Goal: Obtain resource: Download file/media

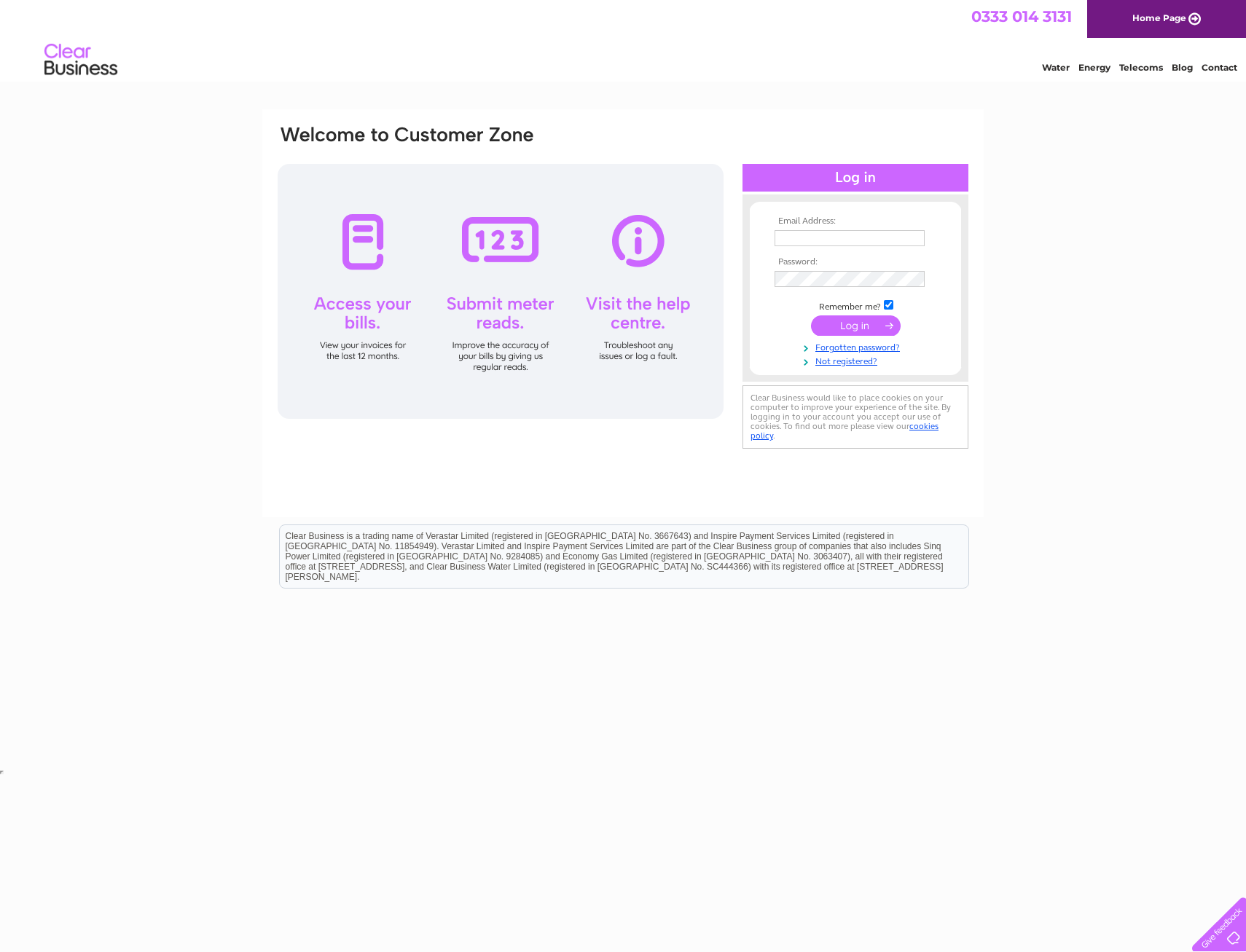
type input "purchaseledger@prestige-nursing.co.uk"
click at [846, 329] on input "submit" at bounding box center [856, 325] width 90 height 20
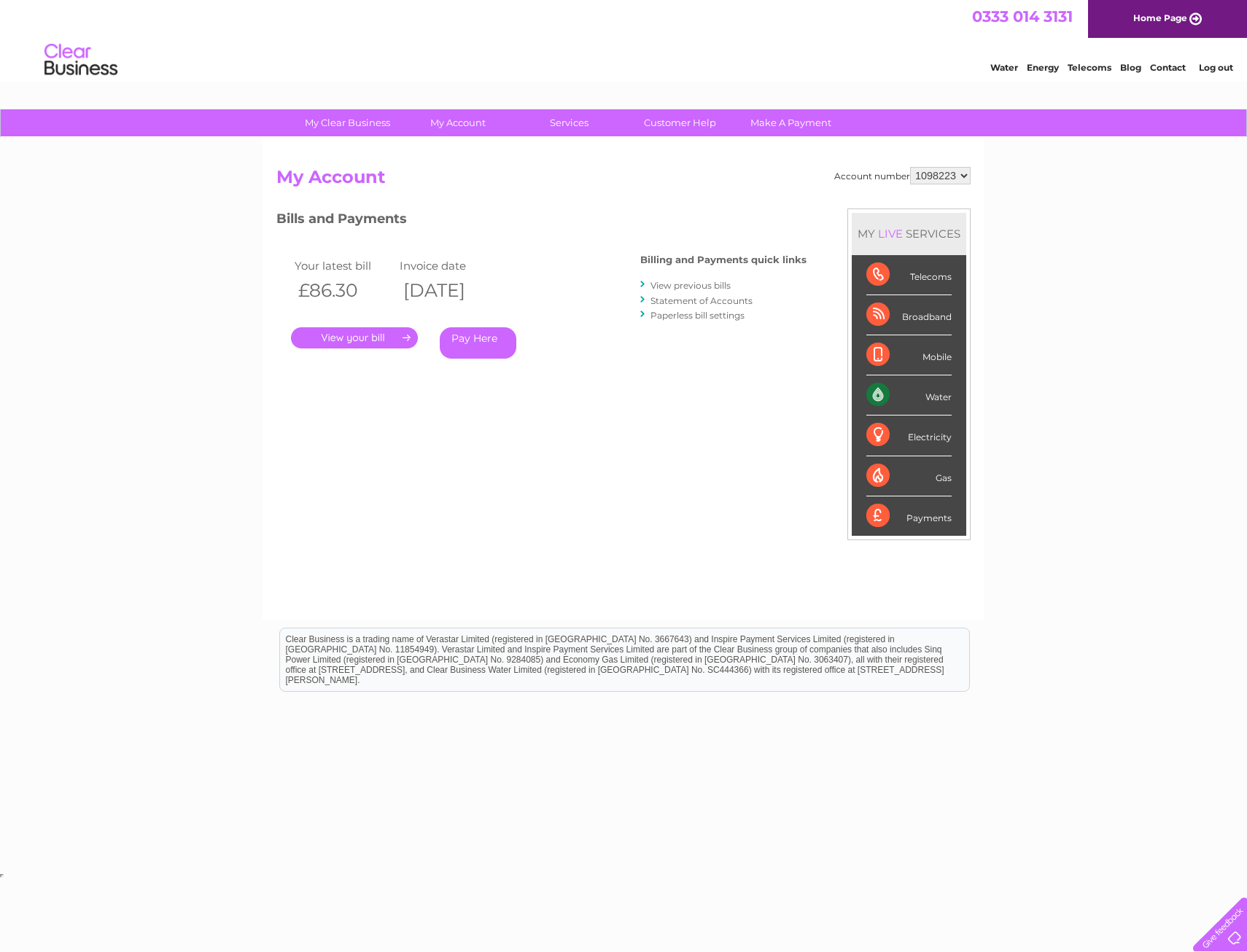
click at [665, 285] on link "View previous bills" at bounding box center [691, 285] width 80 height 11
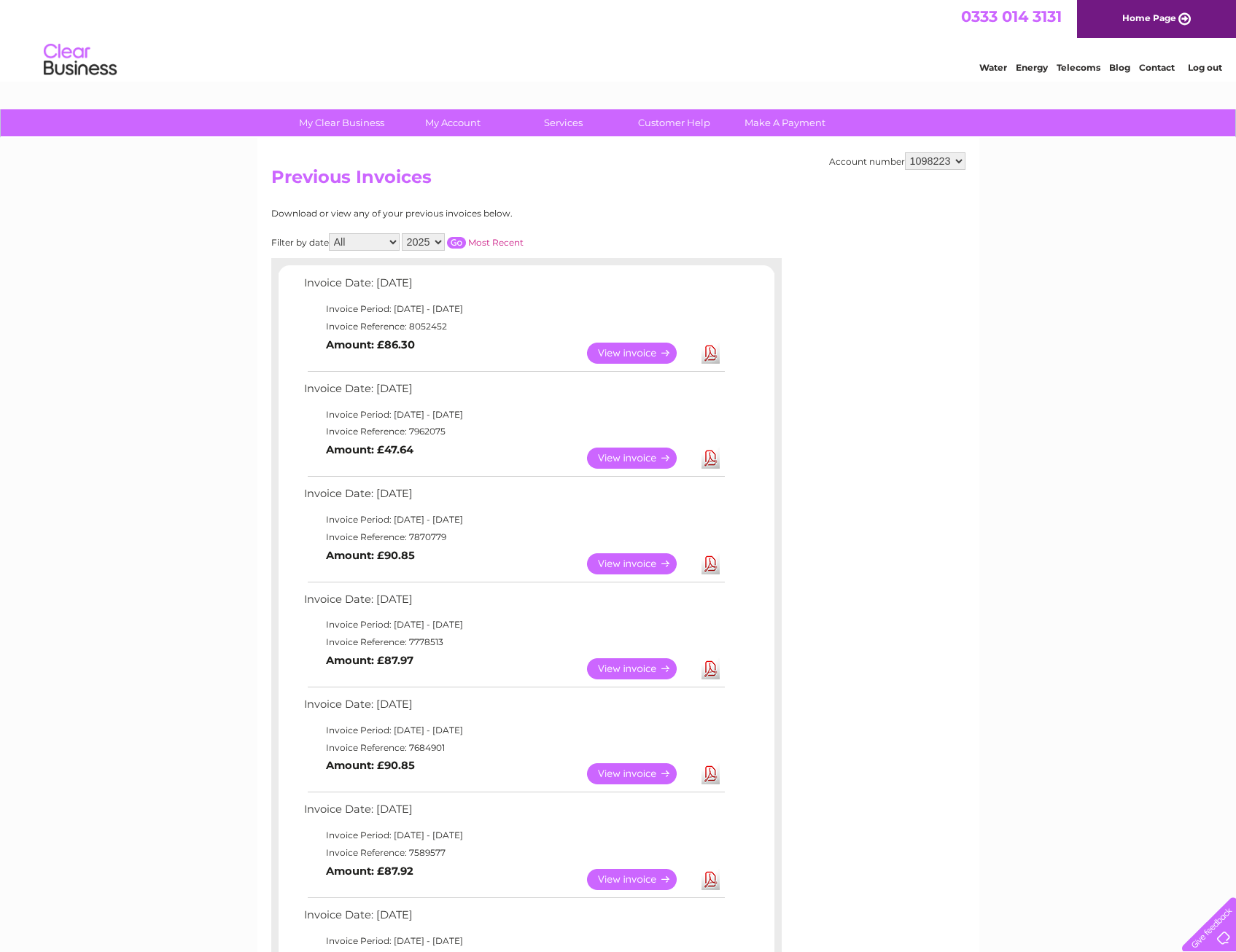
click at [426, 432] on td "Invoice Reference: 7962075" at bounding box center [513, 432] width 427 height 18
copy td "7962075"
click at [713, 355] on link "Download" at bounding box center [710, 353] width 18 height 21
click at [360, 247] on select "All January February March April May June July August September October Novembe…" at bounding box center [364, 242] width 71 height 18
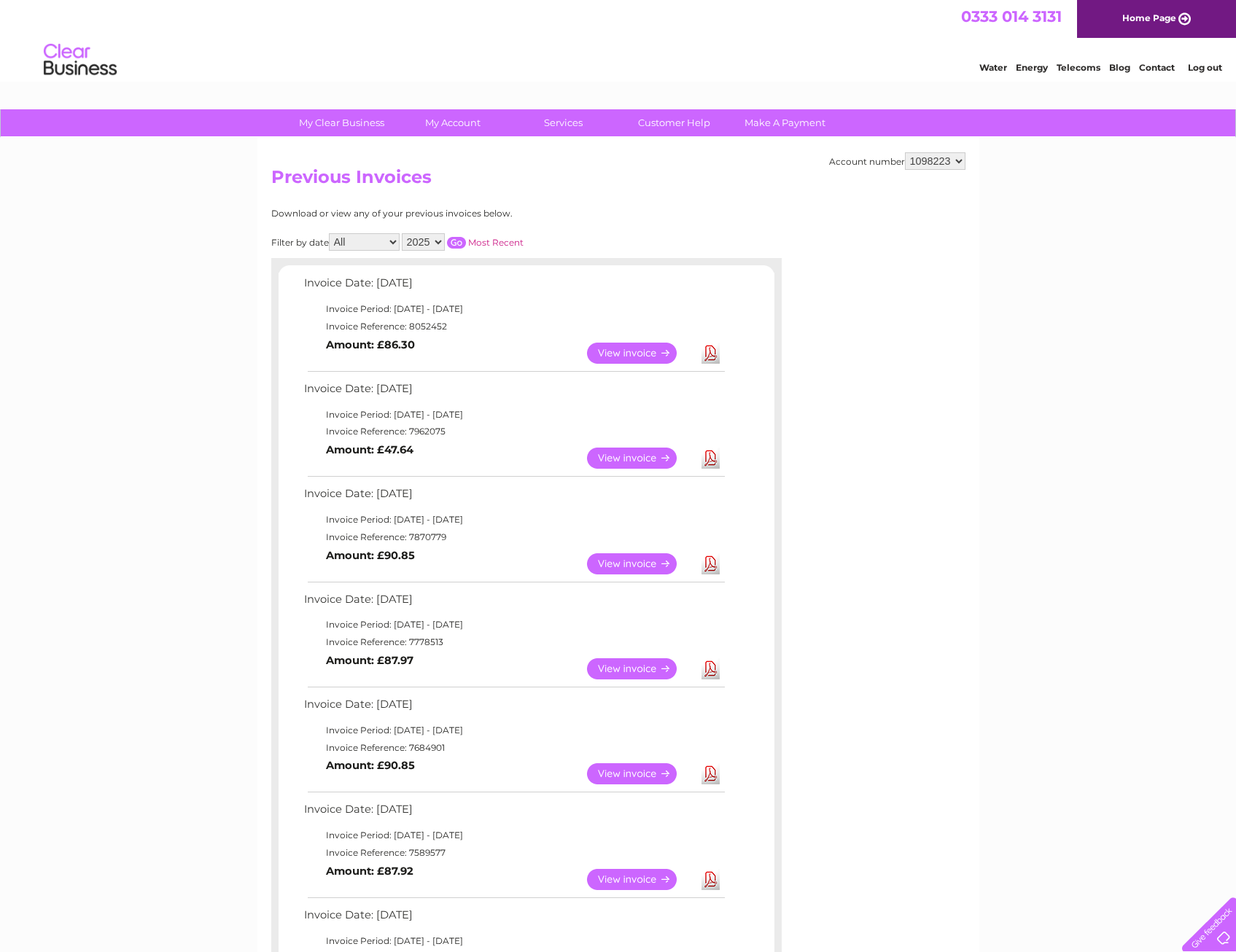
click at [426, 247] on select "2025 2024 2023 2022" at bounding box center [423, 242] width 43 height 18
click at [935, 162] on select "1098223" at bounding box center [935, 161] width 61 height 18
